Goal: Task Accomplishment & Management: Use online tool/utility

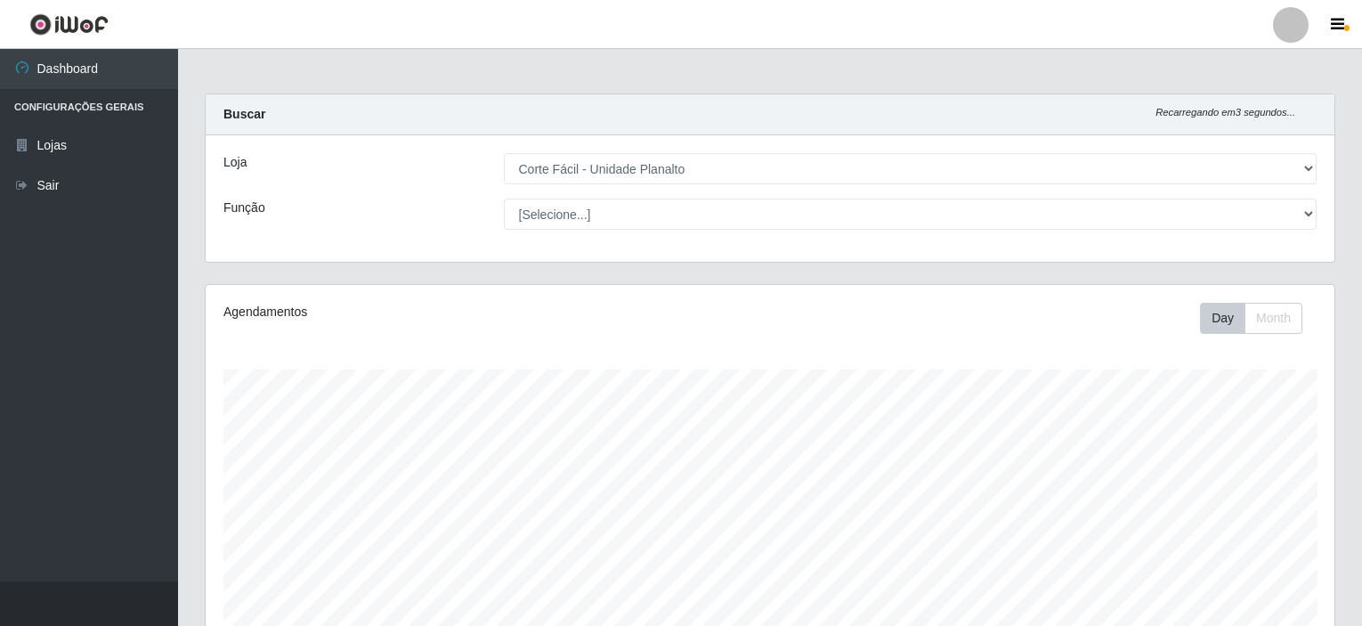
select select "202"
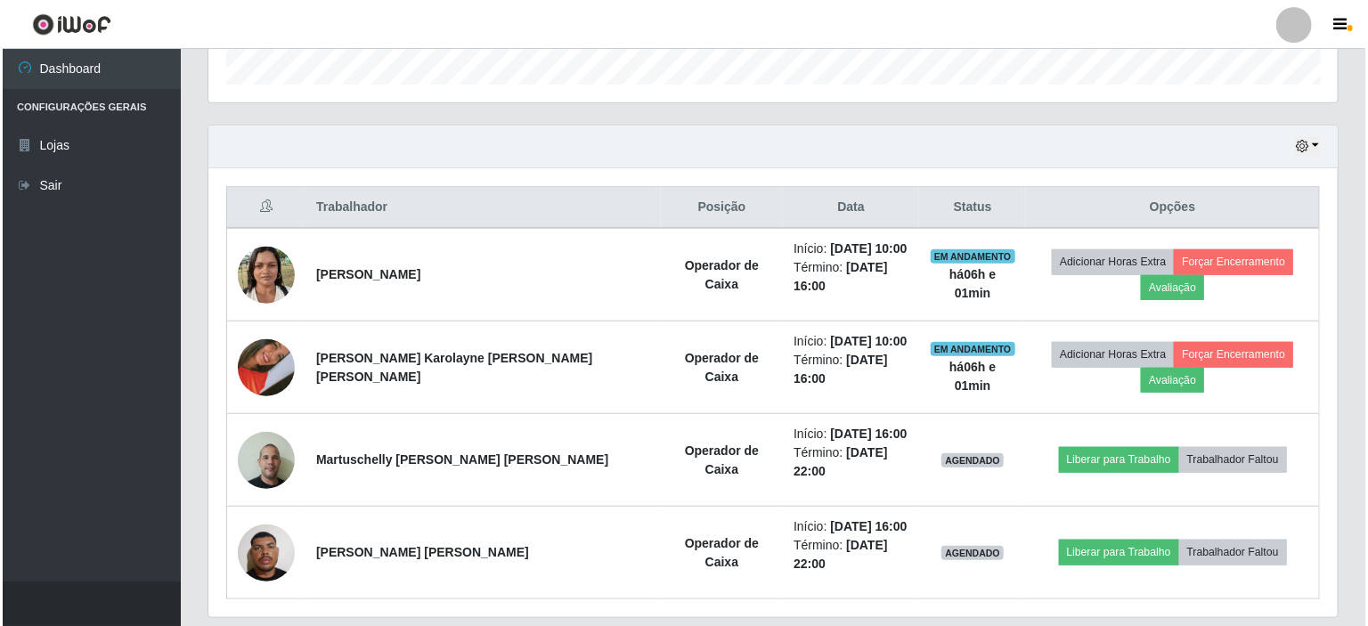
scroll to position [370, 1129]
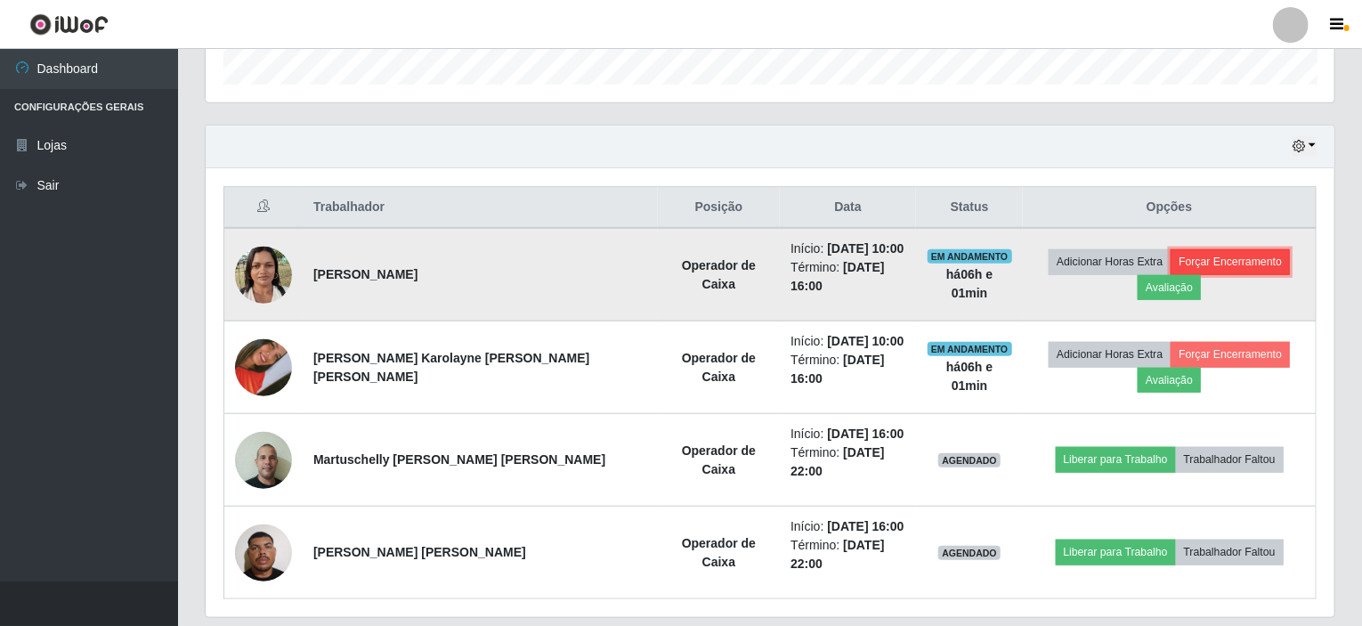
click at [1187, 253] on button "Forçar Encerramento" at bounding box center [1230, 261] width 119 height 25
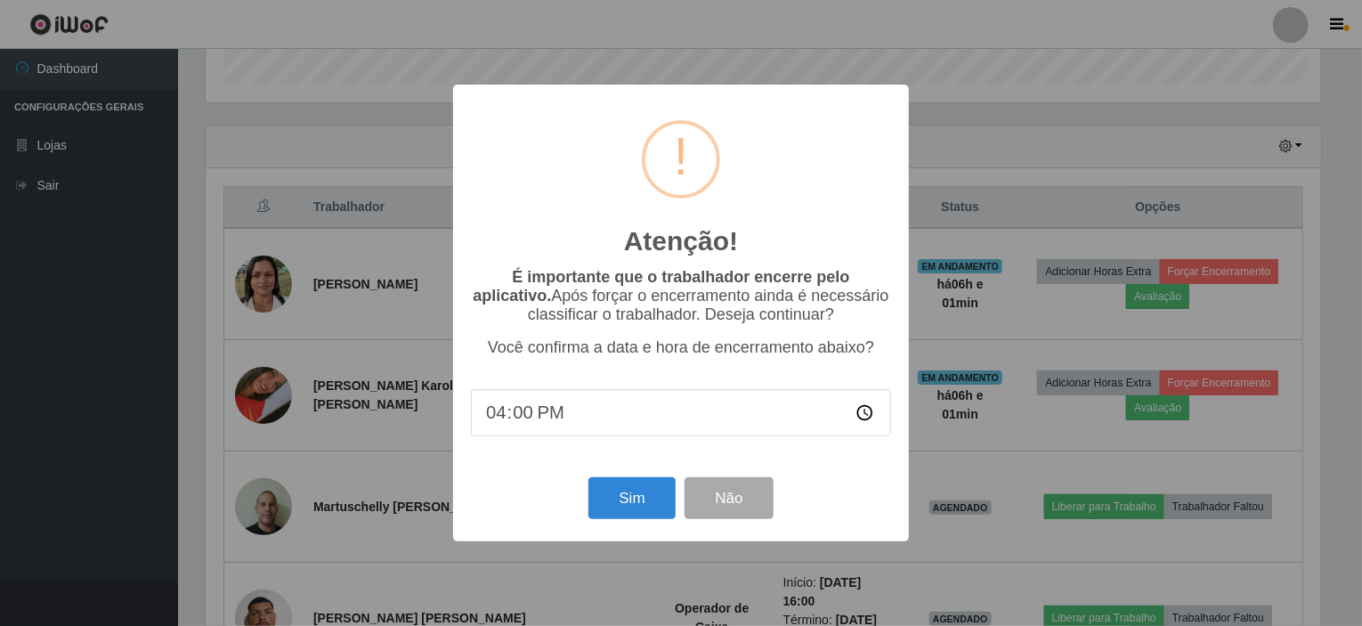
scroll to position [370, 1122]
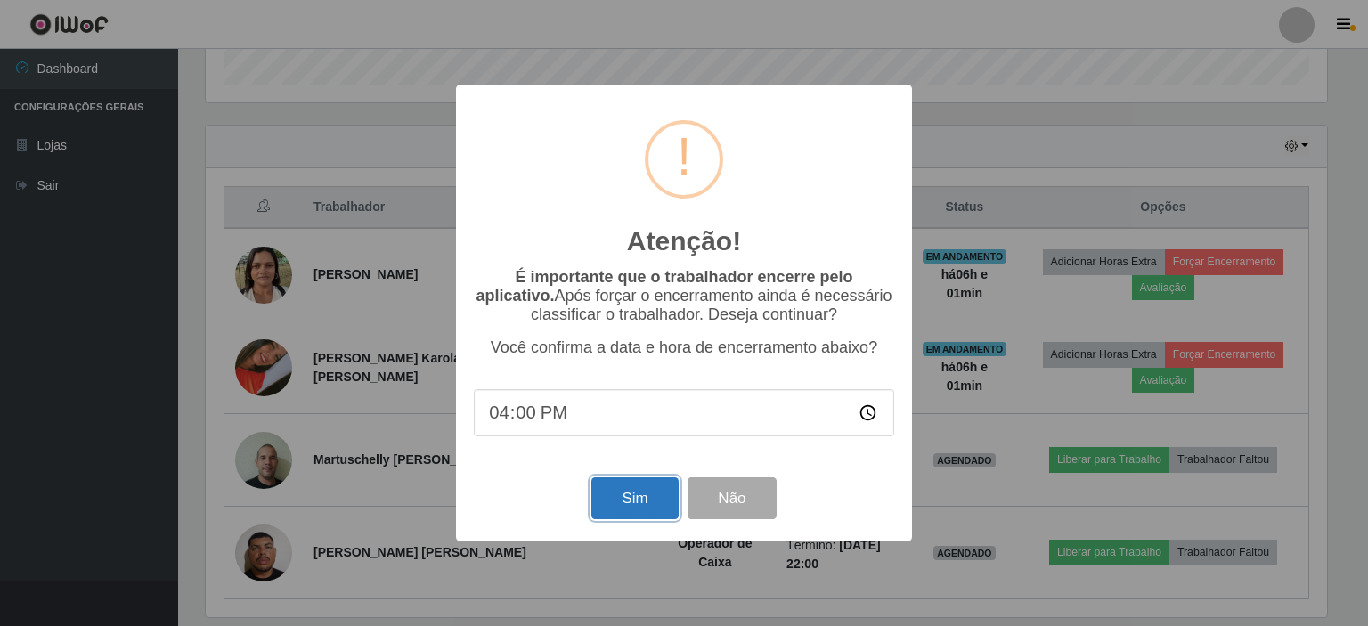
click at [623, 506] on button "Sim" at bounding box center [634, 498] width 86 height 42
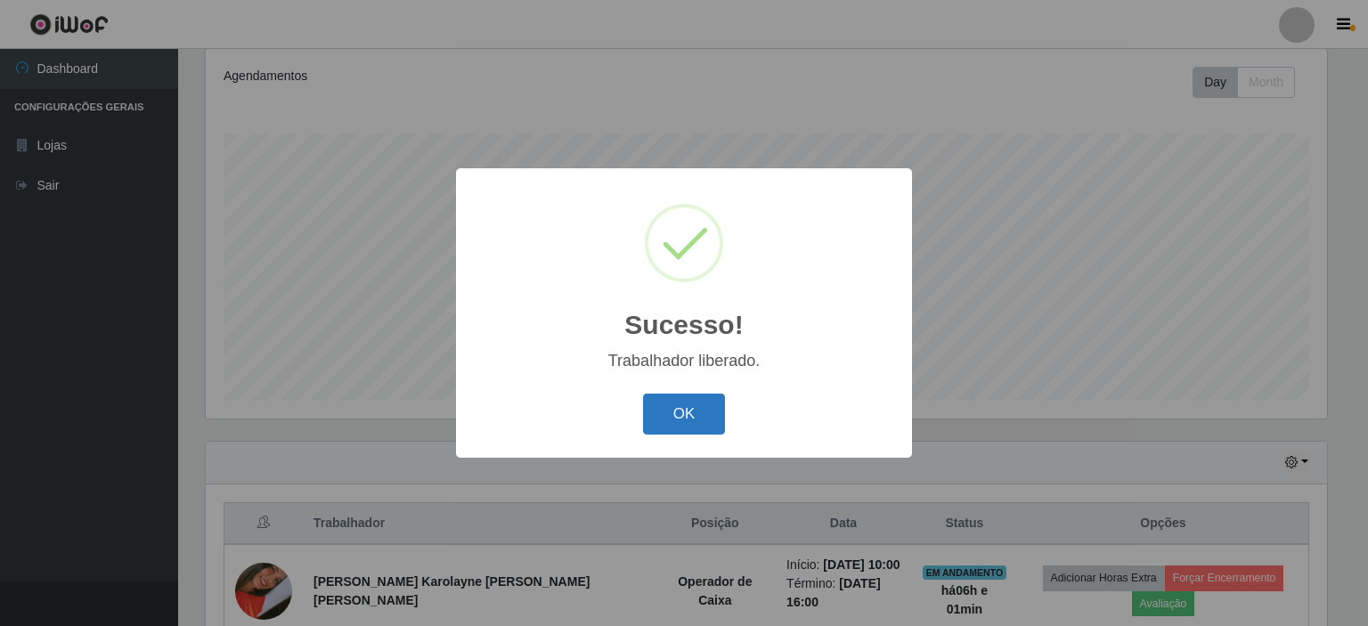
click at [695, 424] on button "OK" at bounding box center [684, 415] width 83 height 42
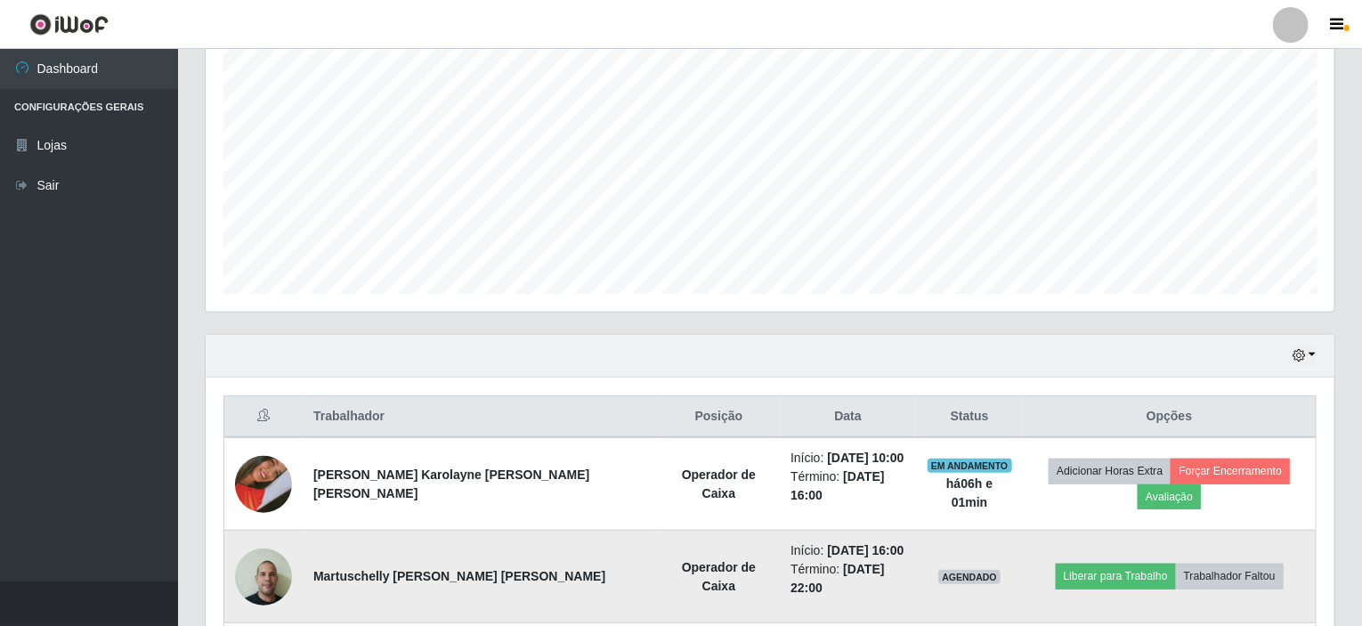
scroll to position [414, 0]
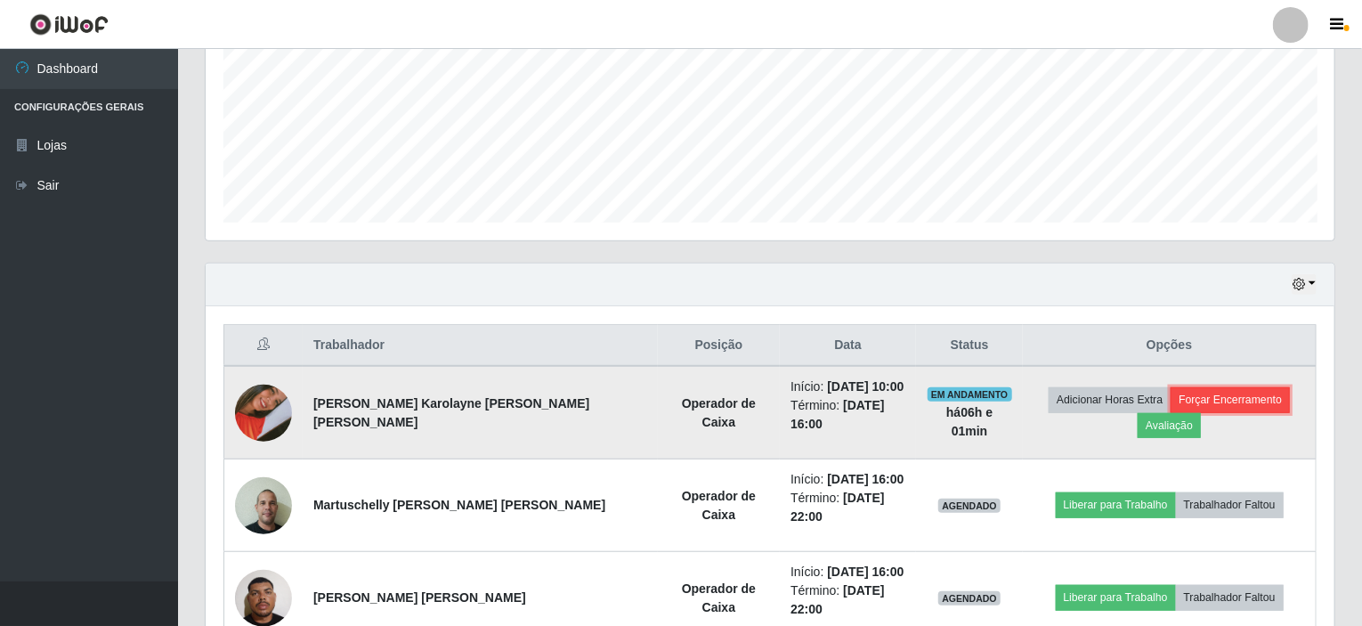
click at [1171, 404] on button "Forçar Encerramento" at bounding box center [1230, 399] width 119 height 25
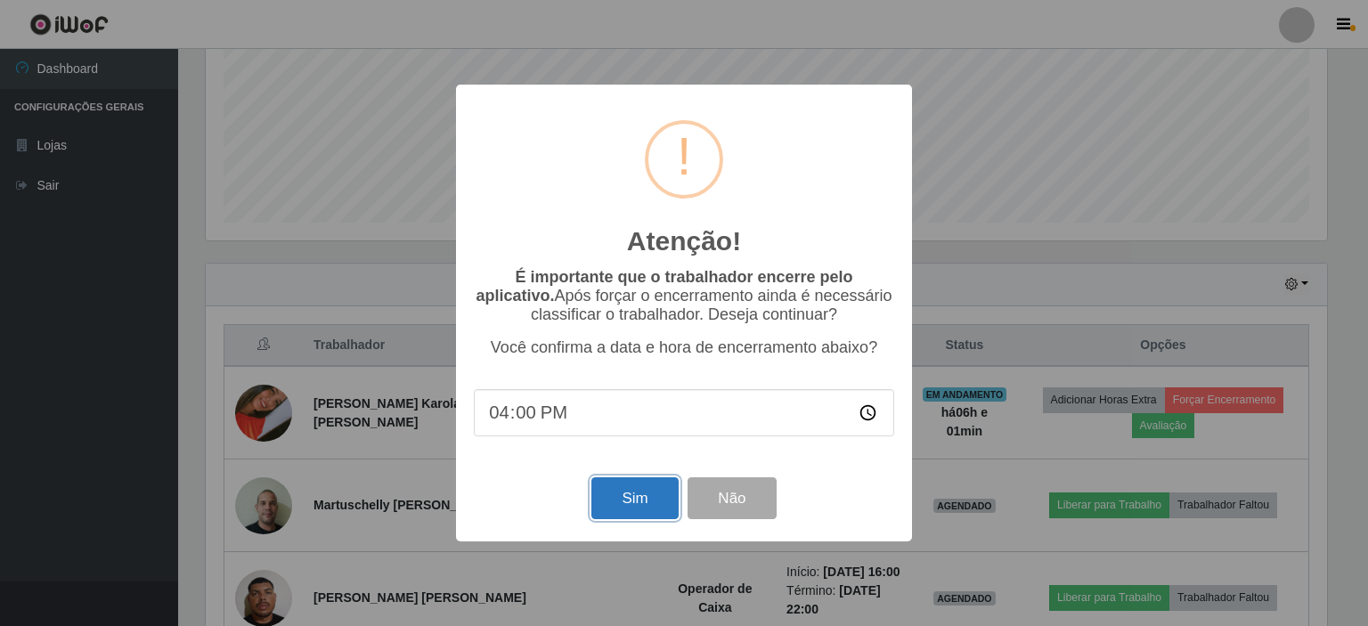
click at [656, 488] on button "Sim" at bounding box center [634, 498] width 86 height 42
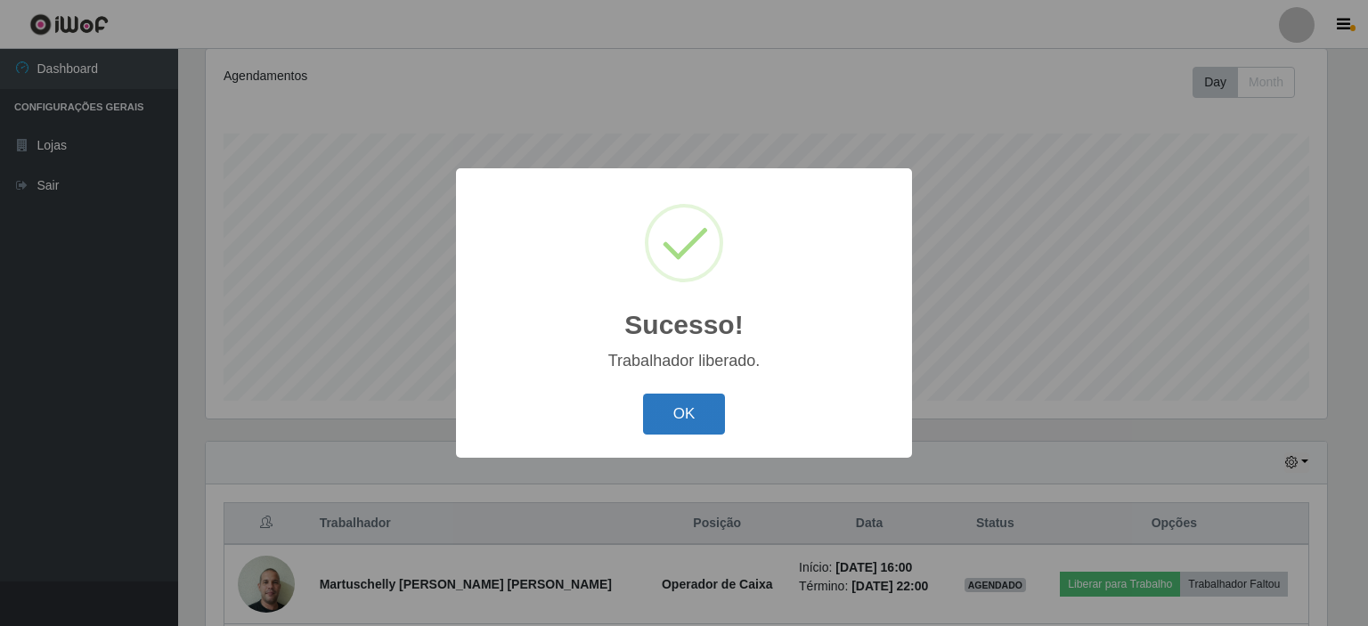
click at [669, 414] on button "OK" at bounding box center [684, 415] width 83 height 42
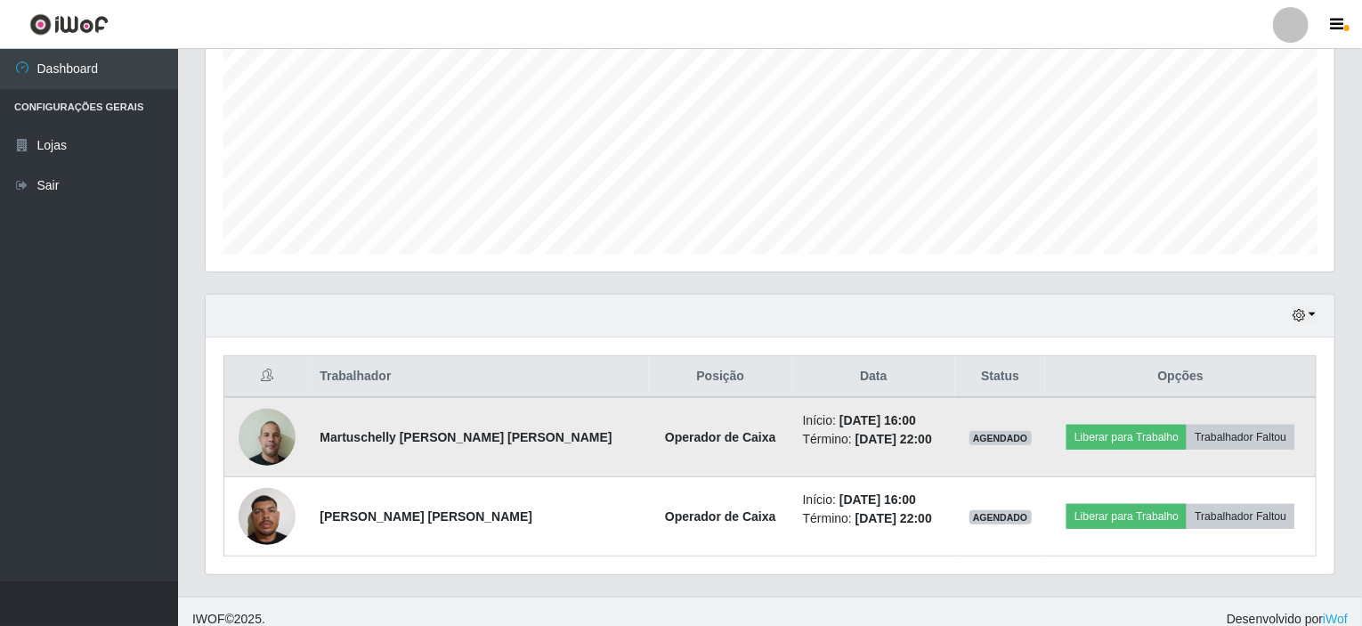
scroll to position [394, 0]
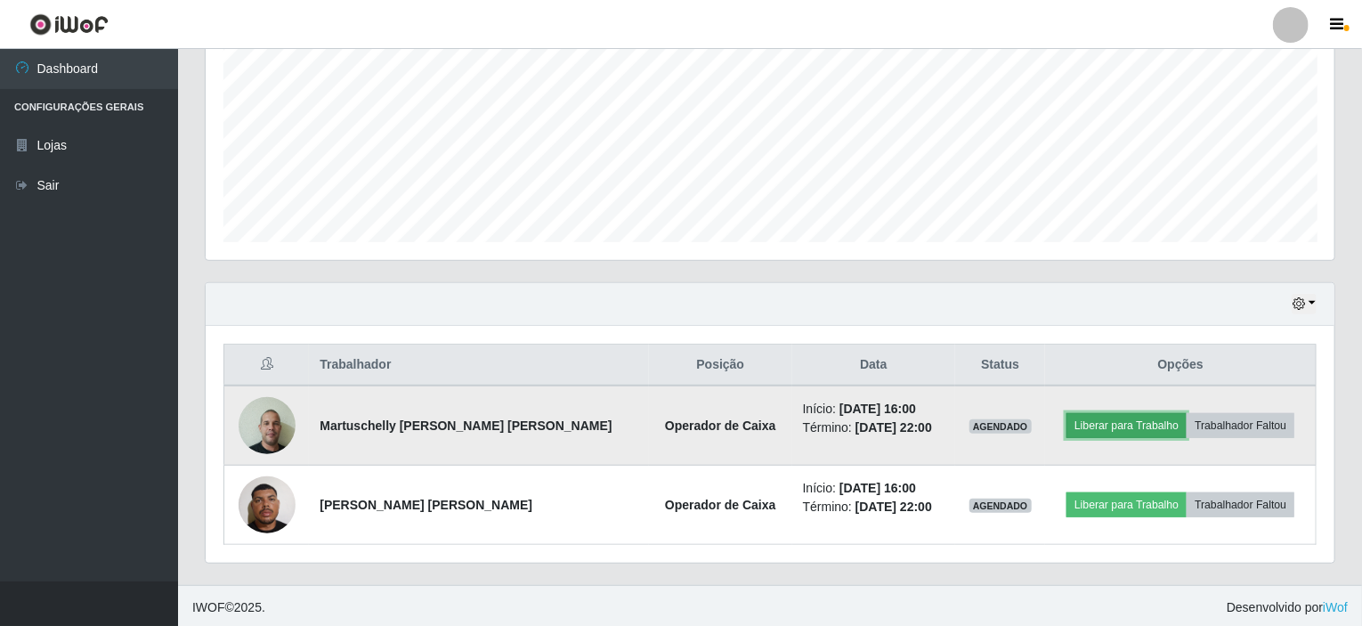
click at [1146, 432] on button "Liberar para Trabalho" at bounding box center [1127, 425] width 120 height 25
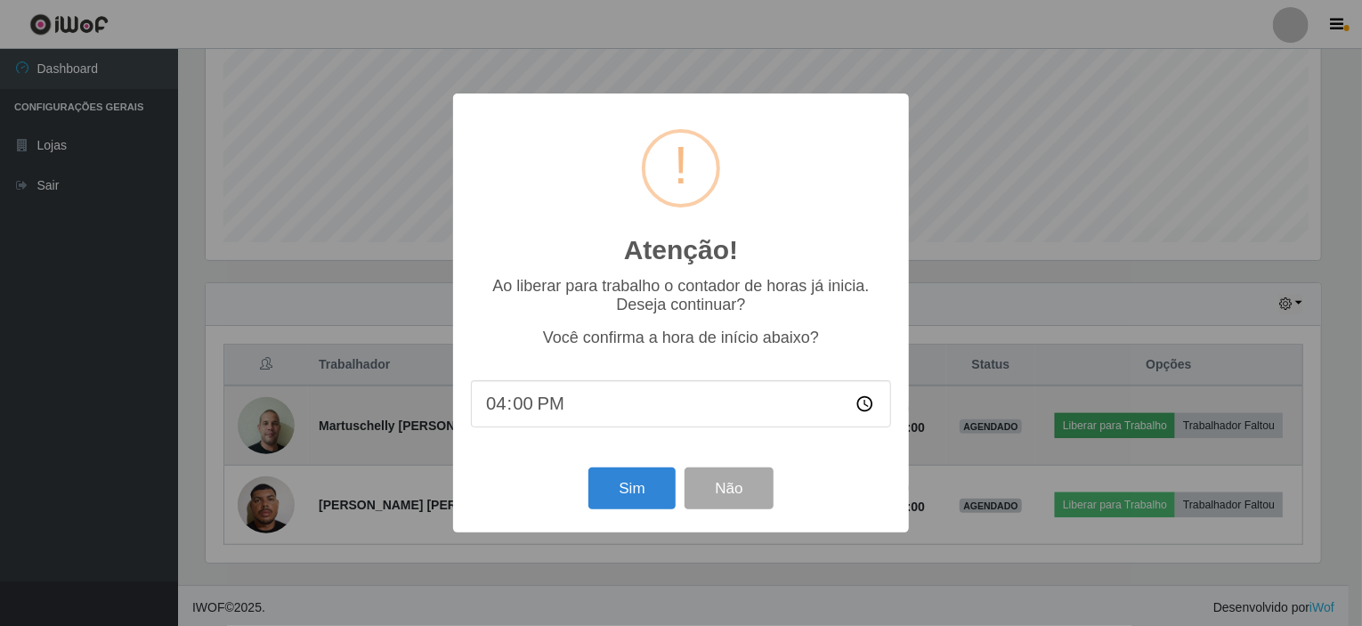
scroll to position [370, 1122]
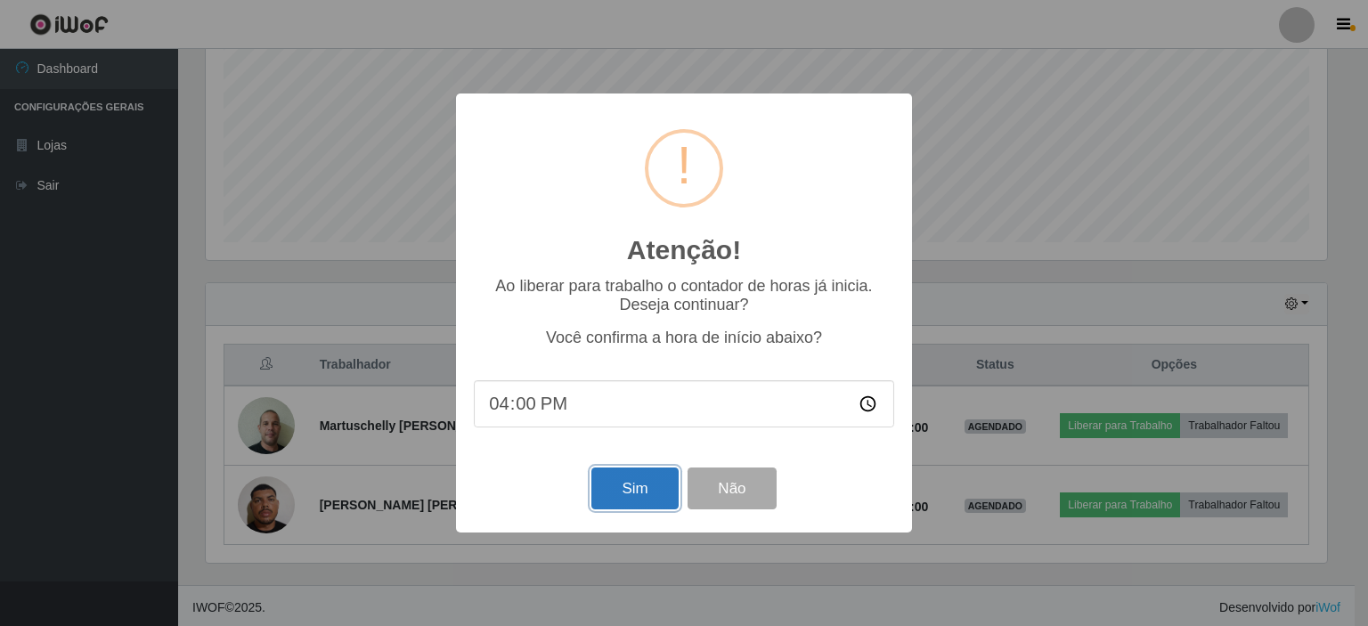
click at [638, 490] on button "Sim" at bounding box center [634, 488] width 86 height 42
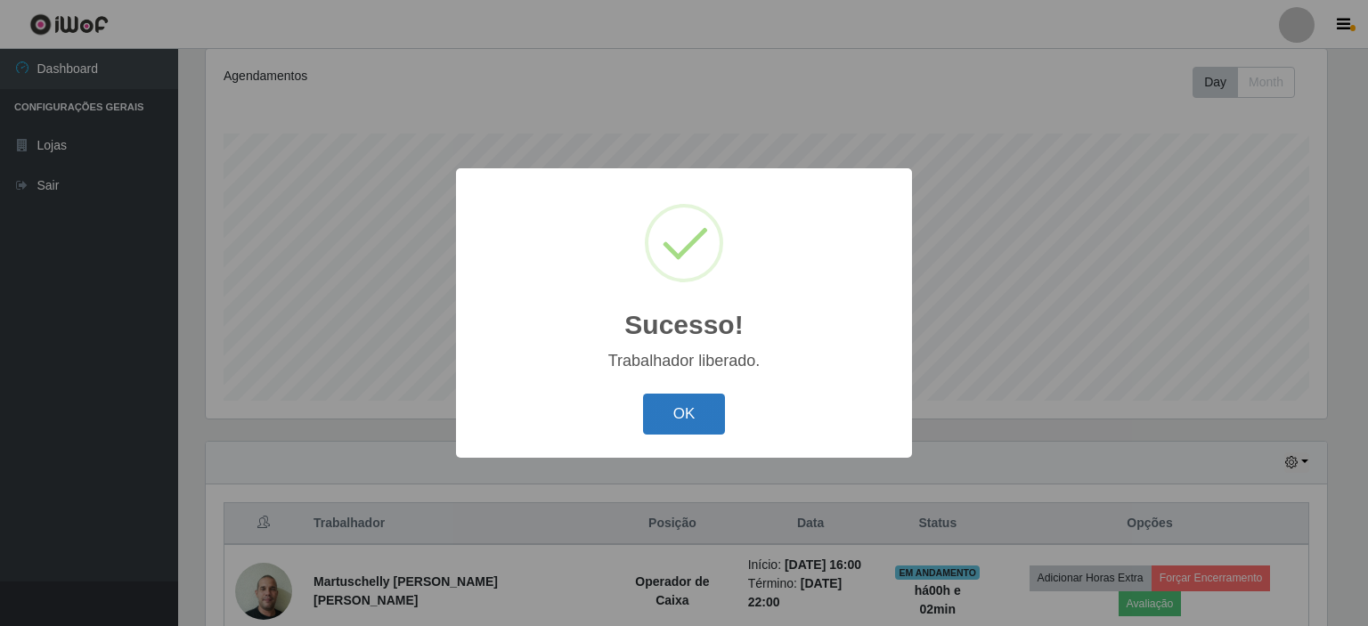
click at [711, 420] on button "OK" at bounding box center [684, 415] width 83 height 42
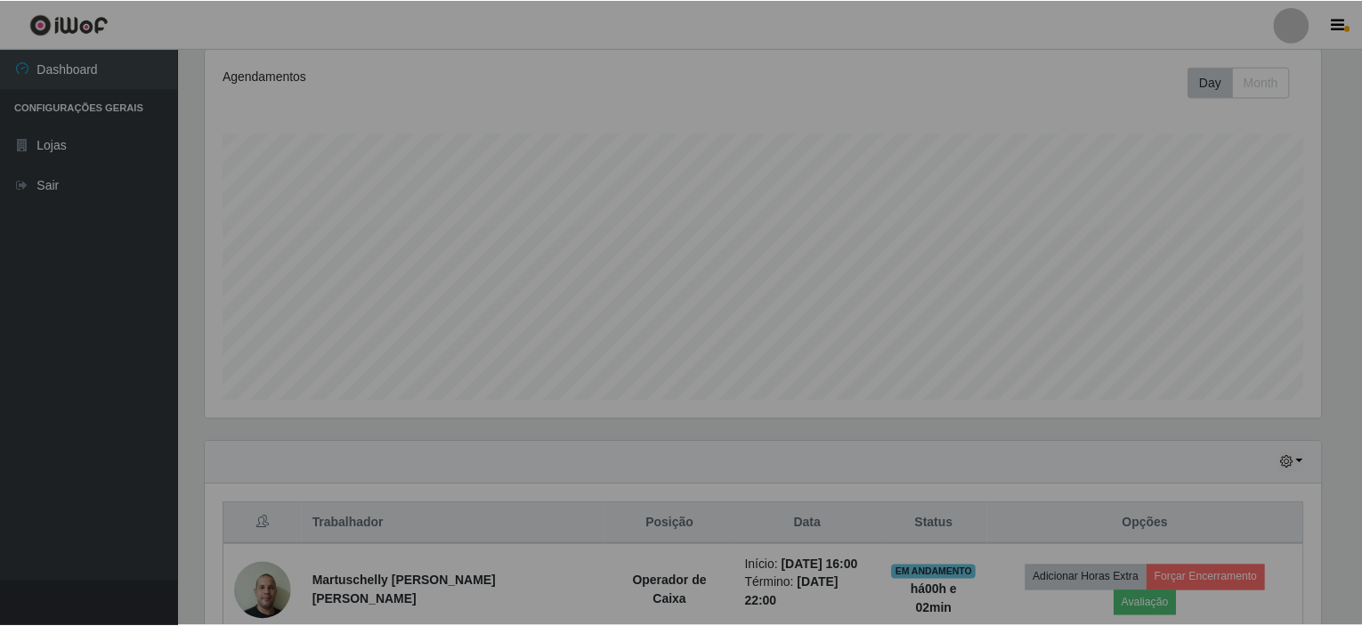
scroll to position [0, 0]
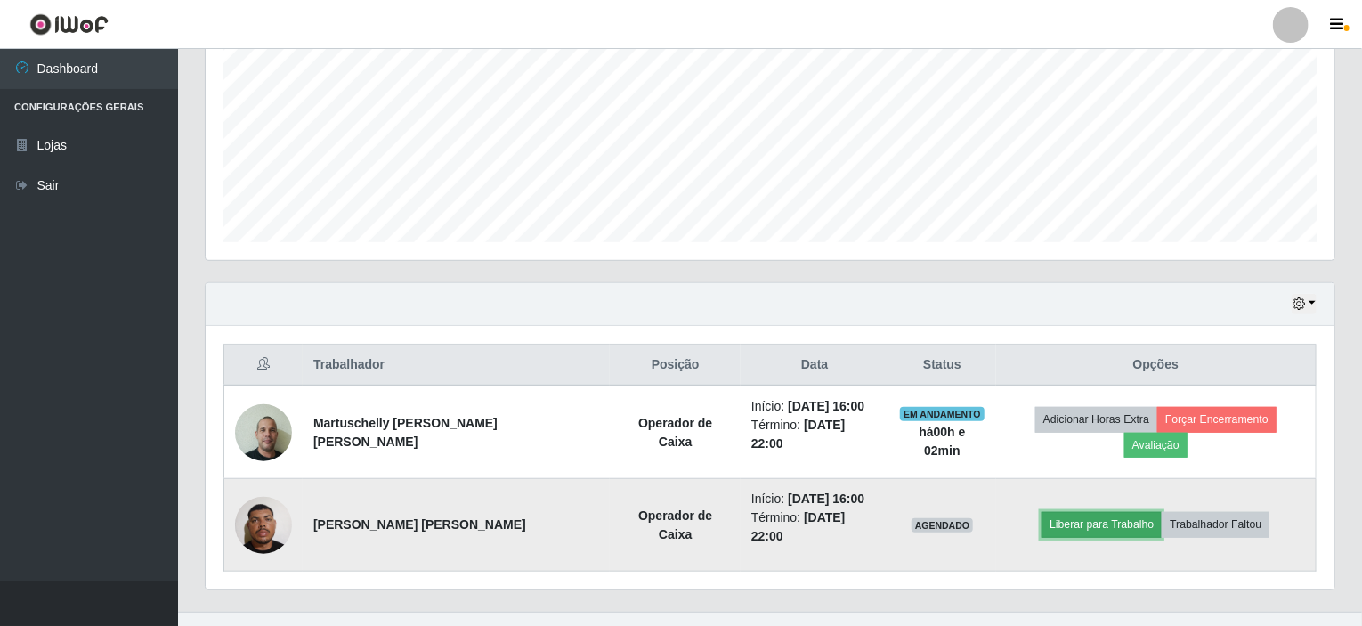
click at [1067, 512] on button "Liberar para Trabalho" at bounding box center [1102, 524] width 120 height 25
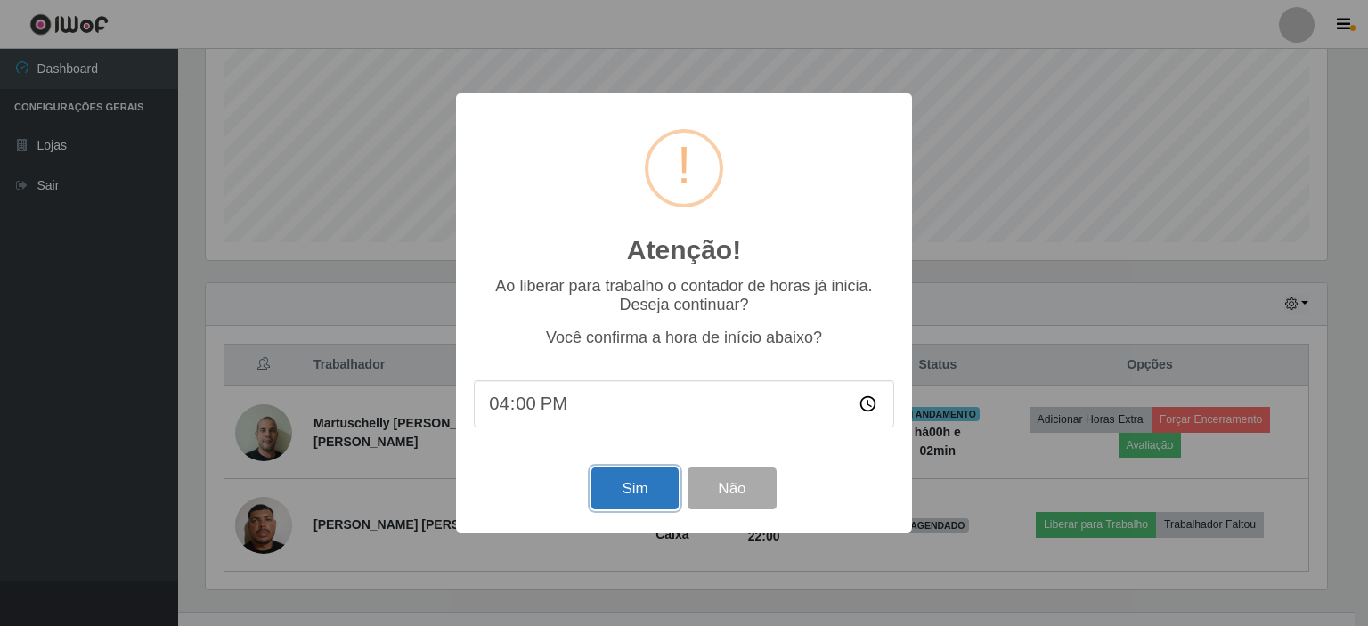
click at [649, 501] on button "Sim" at bounding box center [634, 488] width 86 height 42
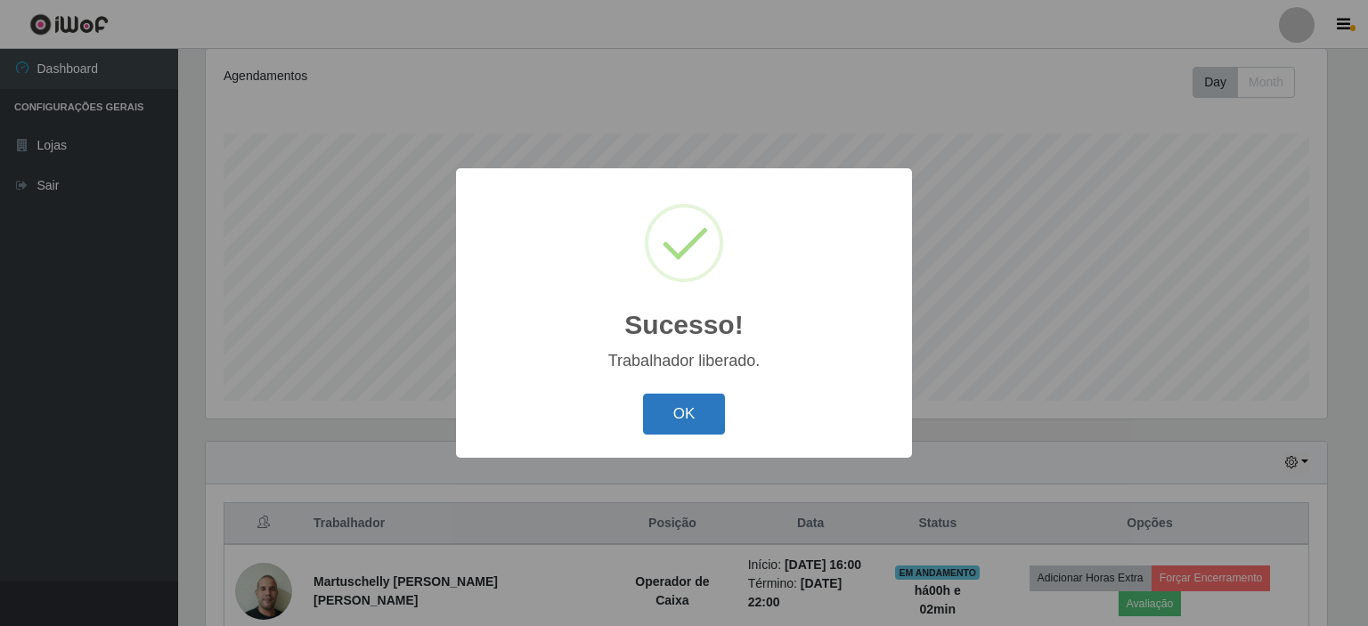
click at [695, 408] on button "OK" at bounding box center [684, 415] width 83 height 42
